Goal: Transaction & Acquisition: Purchase product/service

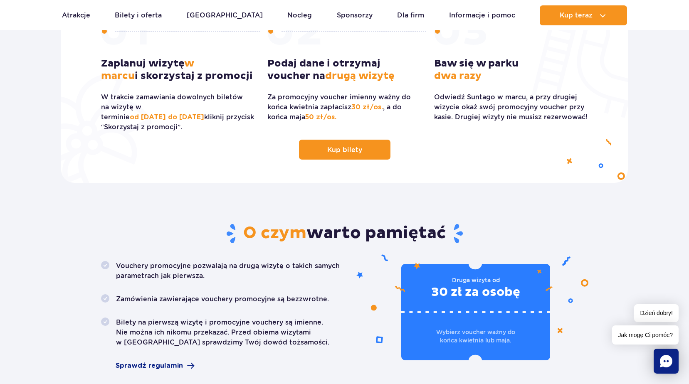
scroll to position [250, 0]
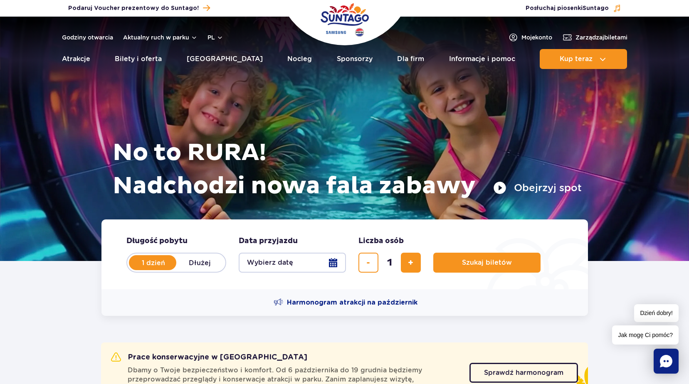
click at [337, 264] on button "Wybierz datę" at bounding box center [292, 263] width 107 height 20
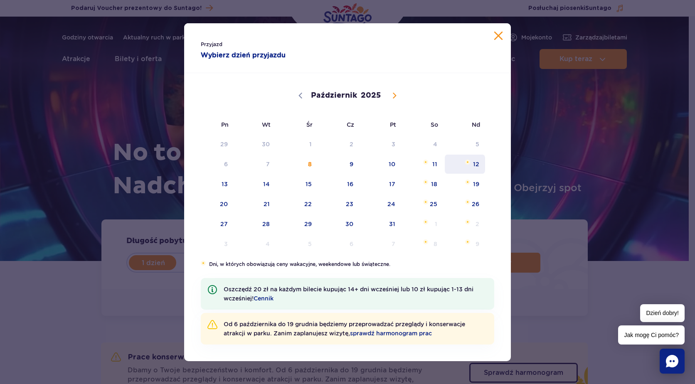
click at [480, 162] on span "12" at bounding box center [465, 164] width 42 height 19
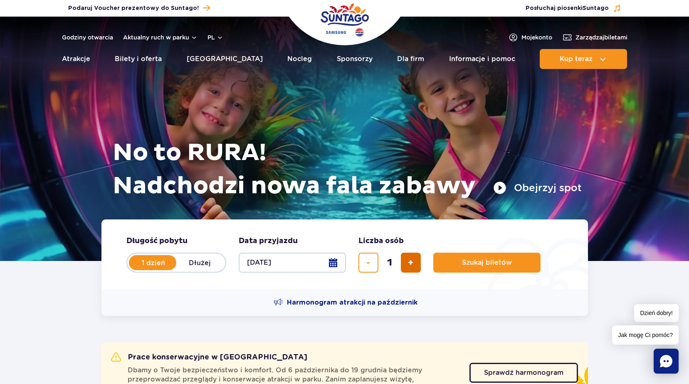
click at [417, 259] on button "dodaj bilet" at bounding box center [411, 263] width 20 height 20
type input "2"
click at [417, 259] on button "dodaj bilet" at bounding box center [411, 263] width 20 height 20
type input "3"
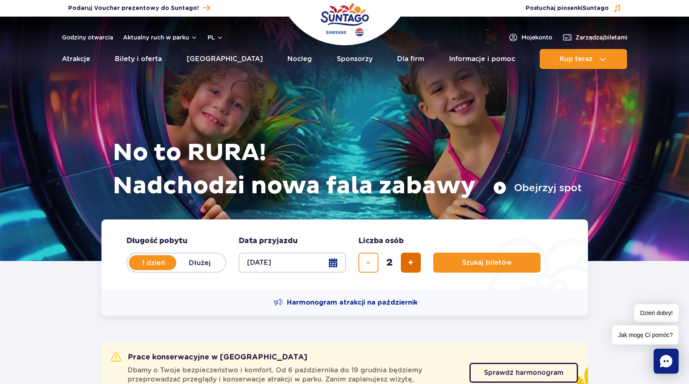
type input "3"
click at [417, 259] on button "dodaj bilet" at bounding box center [411, 263] width 20 height 20
type input "4"
click at [496, 259] on span "Szukaj biletów" at bounding box center [484, 262] width 50 height 7
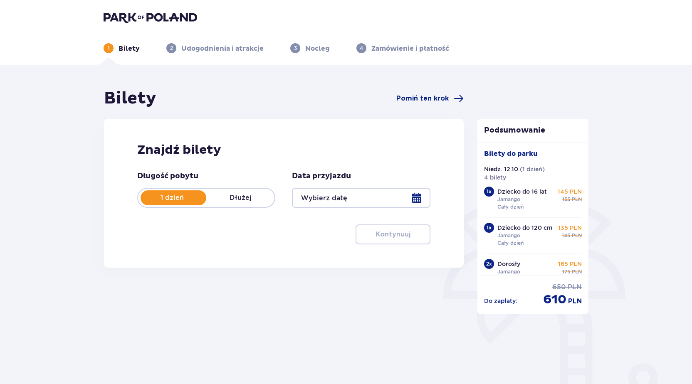
type input "[DATE]"
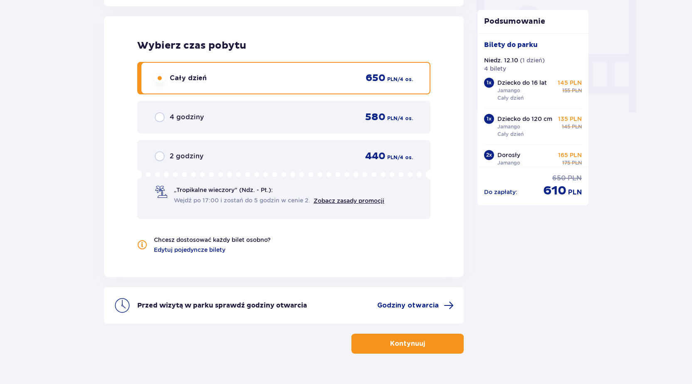
scroll to position [804, 0]
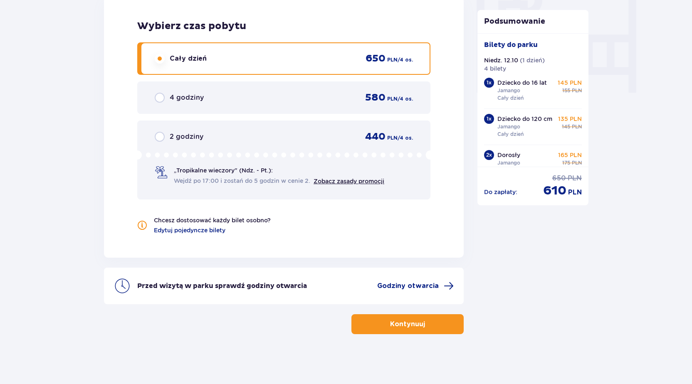
click at [400, 326] on p "Kontynuuj" at bounding box center [407, 324] width 35 height 9
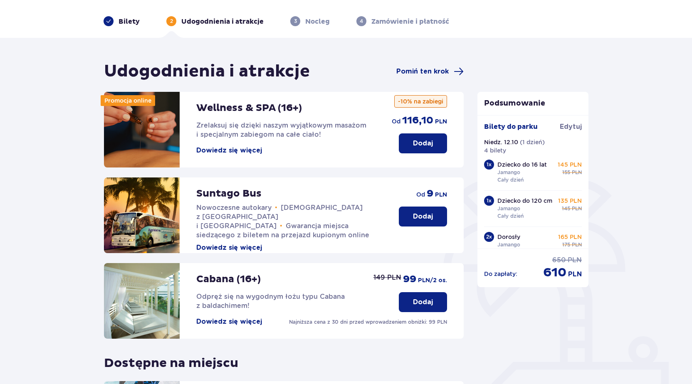
scroll to position [42, 0]
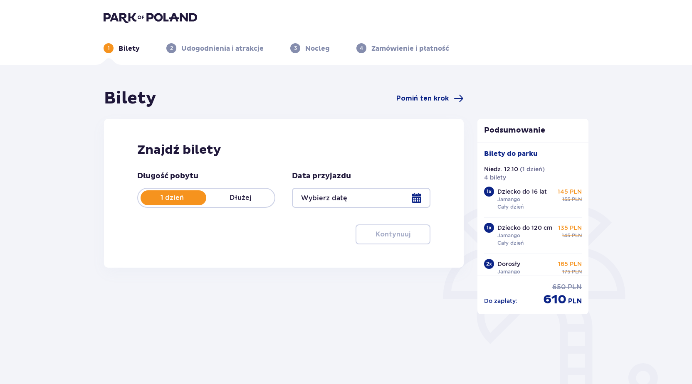
type input "[DATE]"
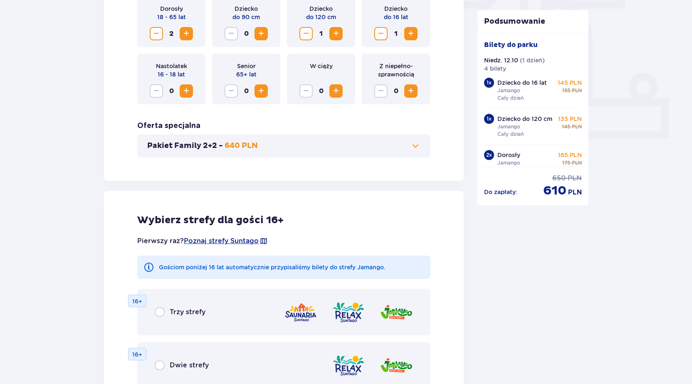
scroll to position [291, 0]
click at [245, 141] on p "640 PLN" at bounding box center [241, 146] width 33 height 10
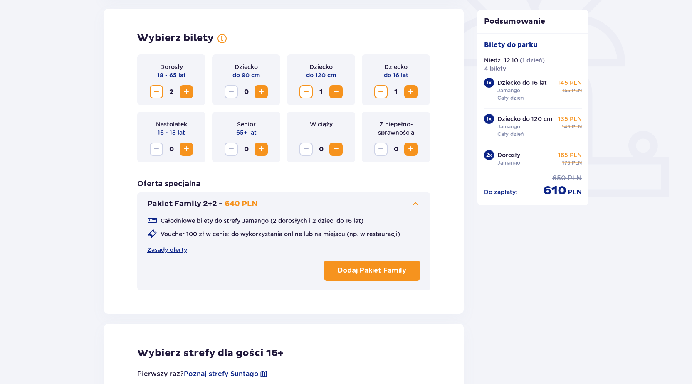
scroll to position [231, 0]
